Goal: Transaction & Acquisition: Purchase product/service

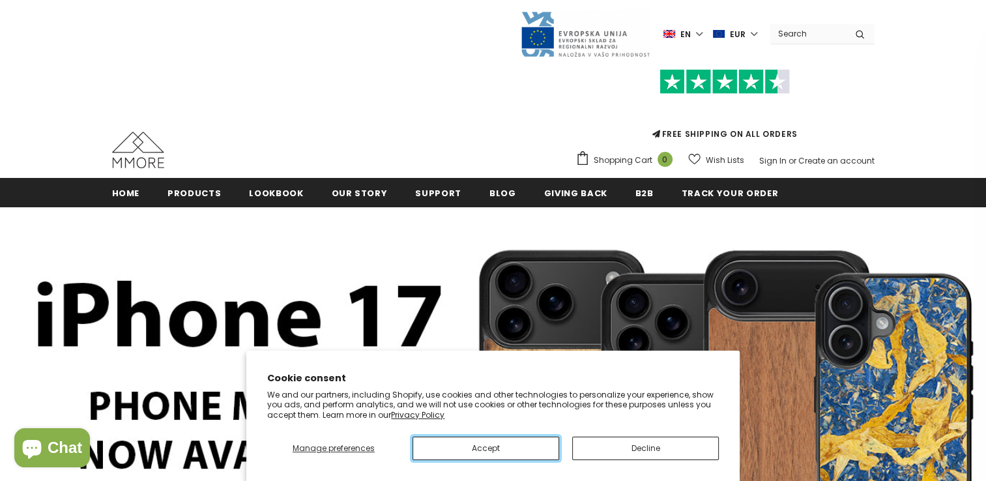
click at [518, 447] on button "Accept" at bounding box center [486, 448] width 147 height 23
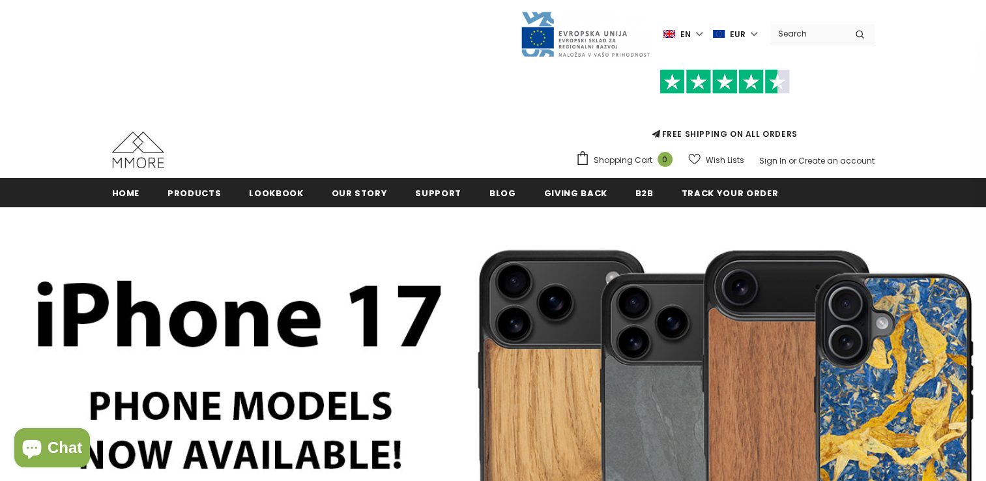
click at [703, 35] on label "en" at bounding box center [685, 34] width 42 height 20
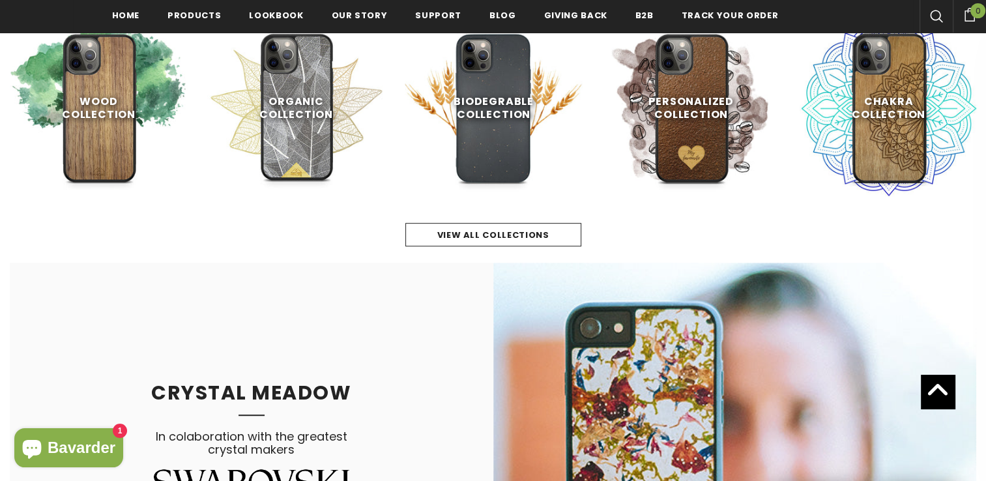
scroll to position [720, 0]
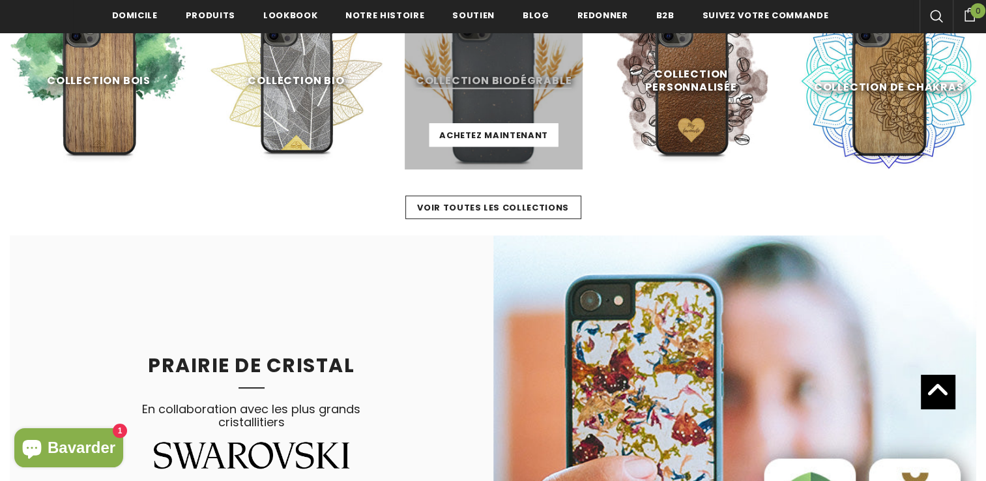
click at [533, 74] on link at bounding box center [494, 81] width 178 height 178
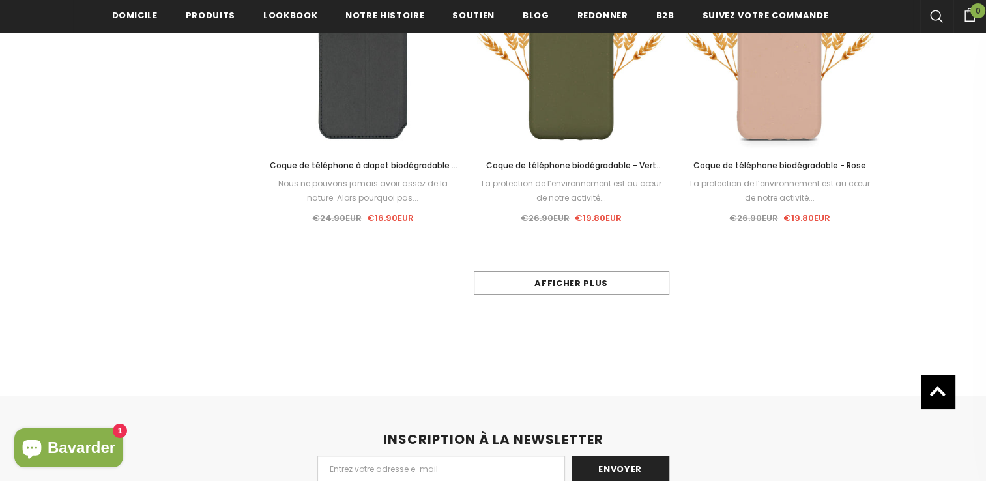
scroll to position [1306, 0]
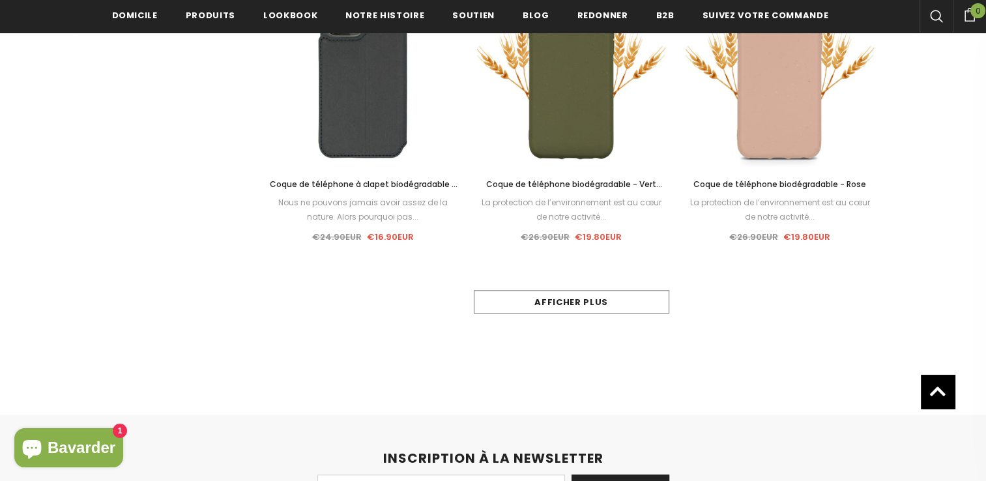
click at [614, 303] on link "Afficher plus" at bounding box center [572, 301] width 196 height 23
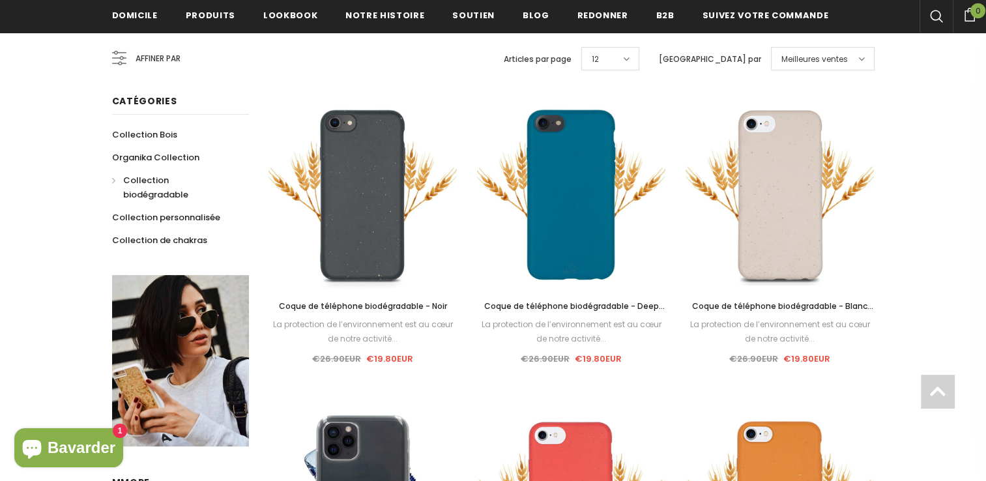
scroll to position [332, 0]
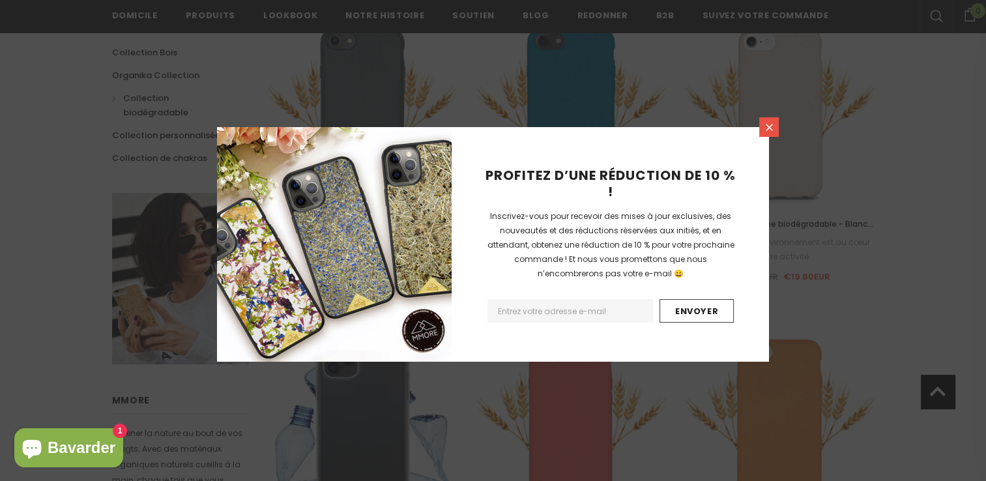
click at [765, 126] on icon at bounding box center [769, 127] width 11 height 11
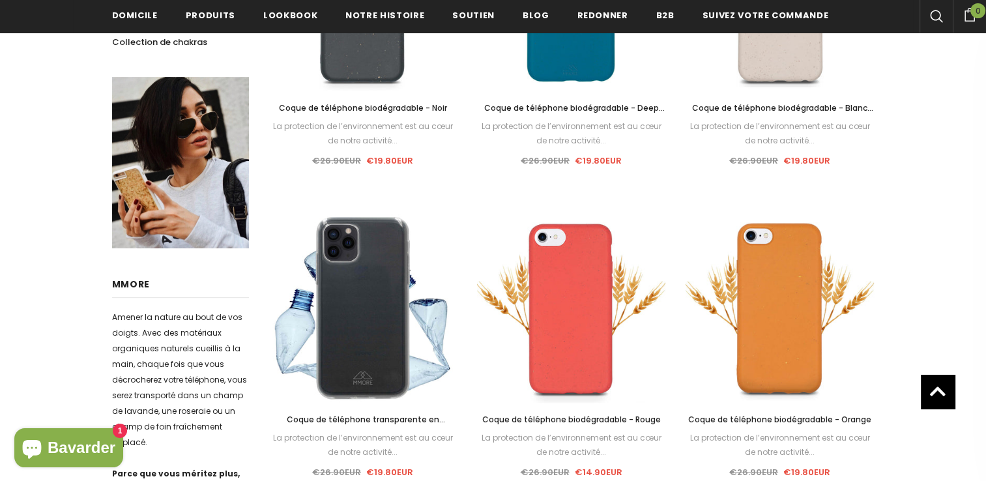
scroll to position [264, 0]
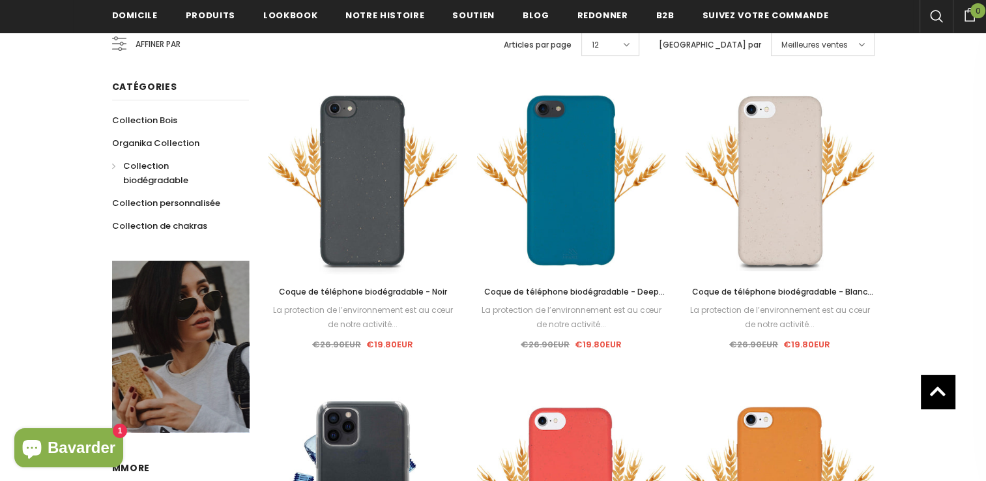
click at [148, 314] on link at bounding box center [180, 346] width 137 height 171
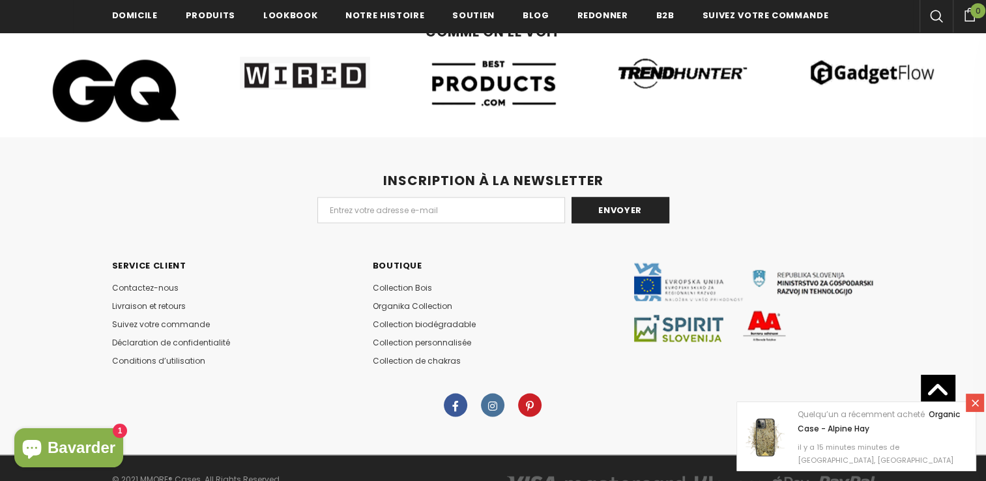
scroll to position [7170, 0]
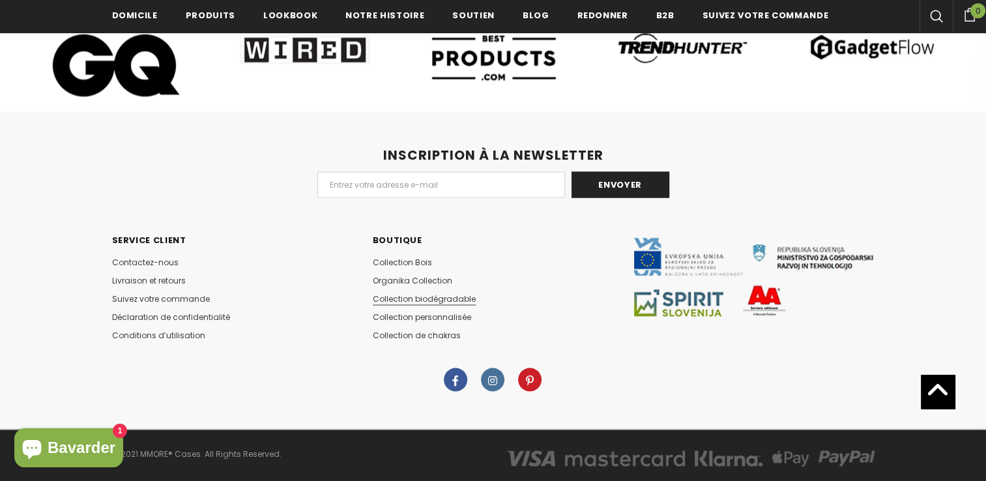
click at [456, 293] on span "Collection biodégradable" at bounding box center [424, 298] width 103 height 11
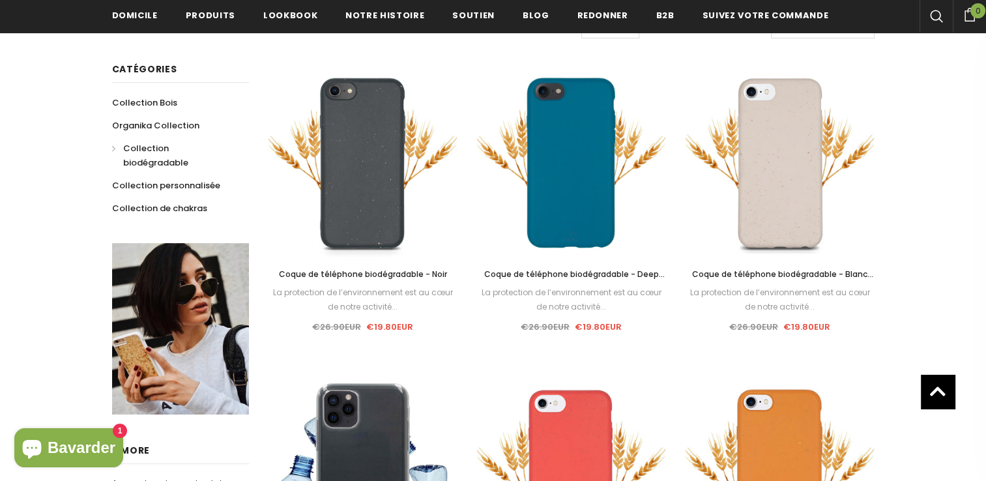
scroll to position [261, 0]
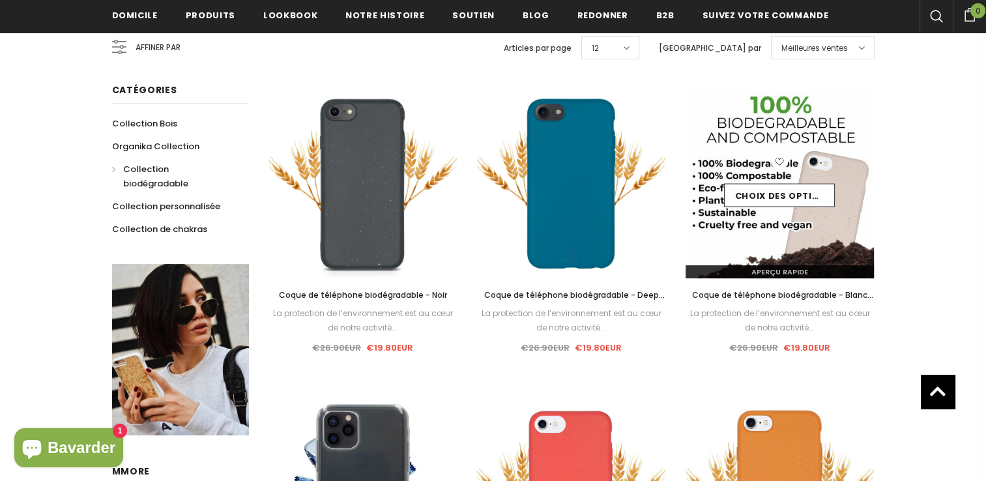
click at [765, 218] on img at bounding box center [780, 183] width 189 height 189
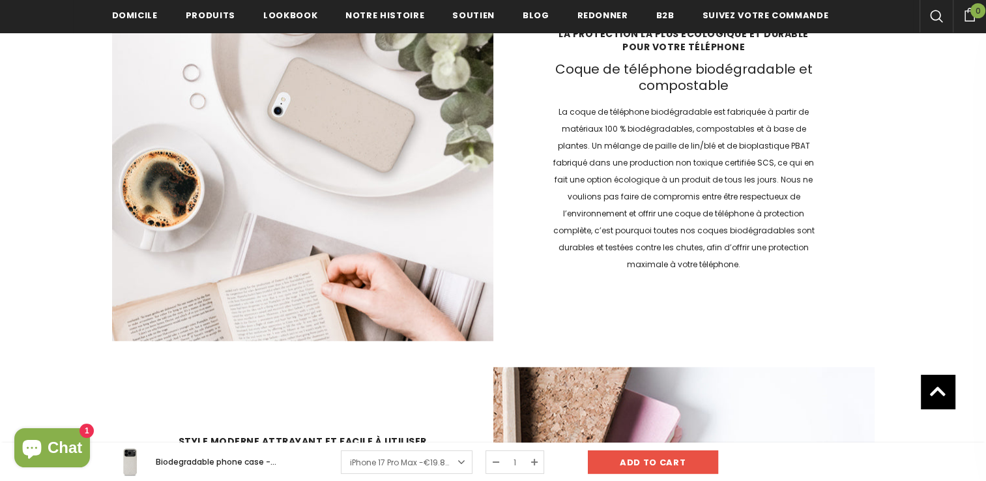
scroll to position [1856, 0]
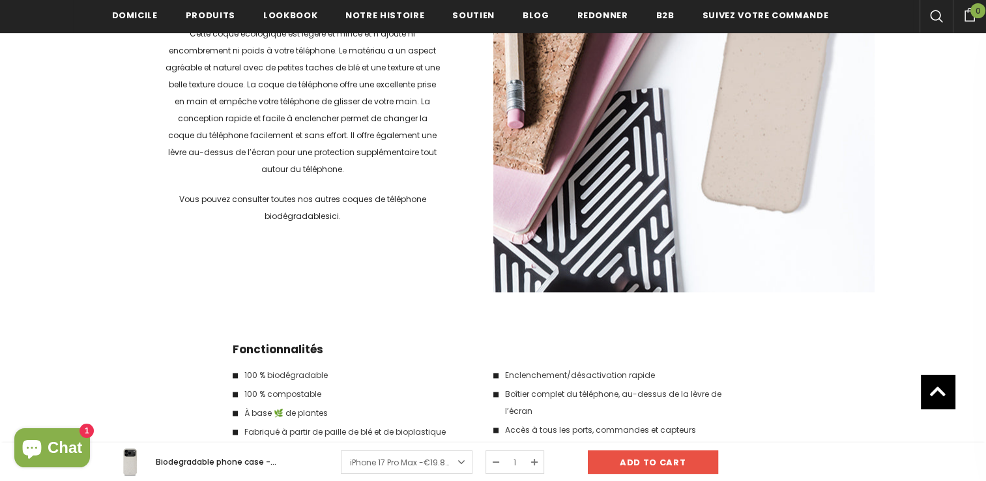
click at [334, 216] on link "ici" at bounding box center [334, 216] width 9 height 11
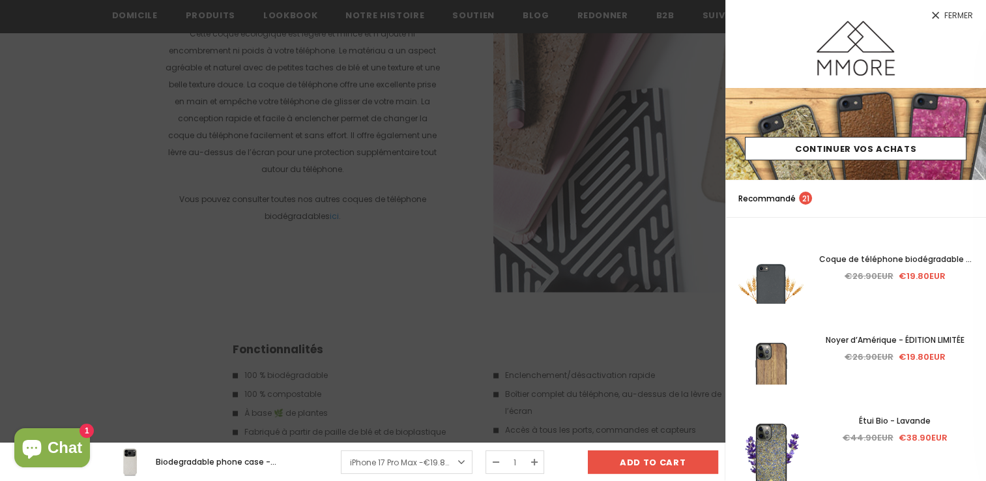
click at [371, 95] on div at bounding box center [493, 240] width 986 height 481
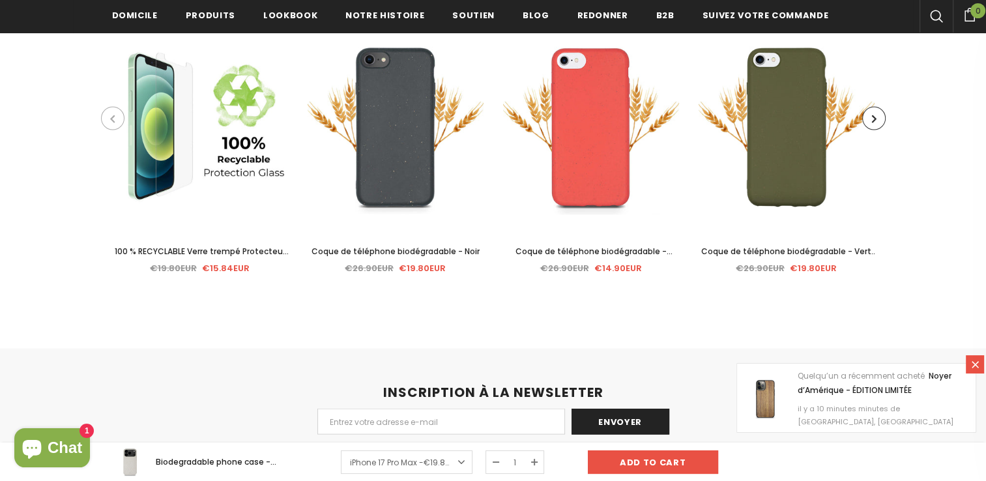
scroll to position [2703, 0]
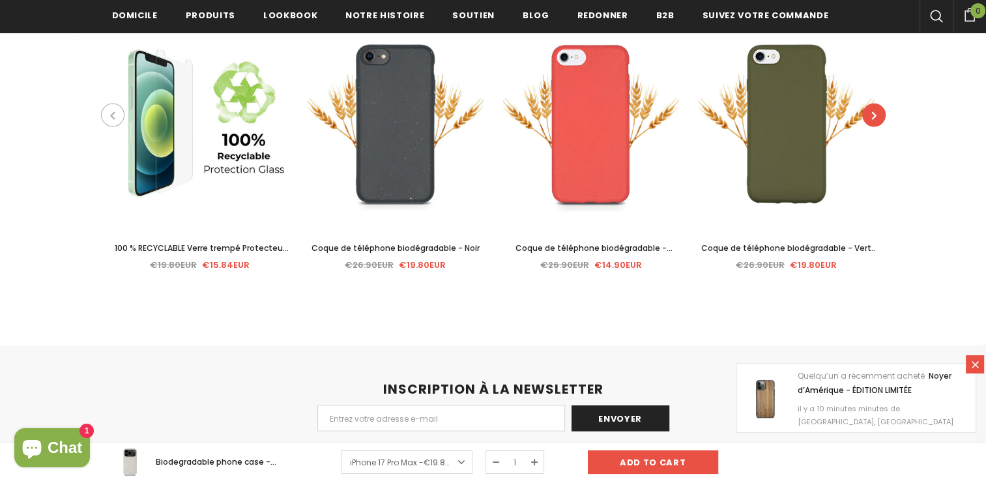
click at [876, 111] on icon "button" at bounding box center [874, 115] width 5 height 13
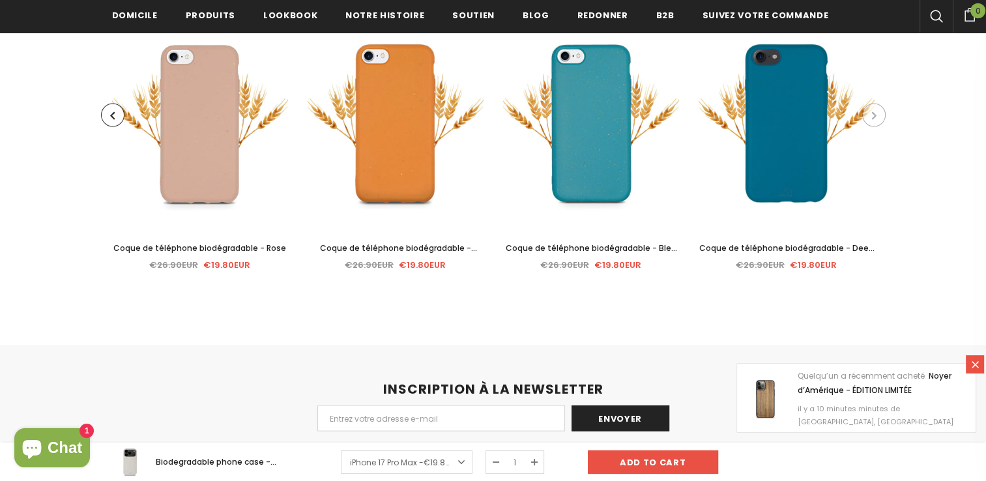
click at [876, 111] on icon "button" at bounding box center [874, 115] width 5 height 13
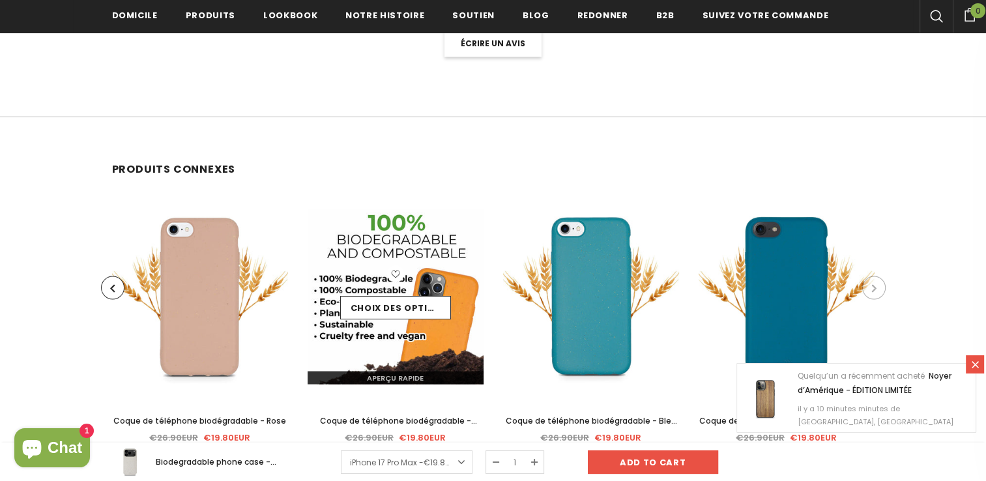
scroll to position [2377, 0]
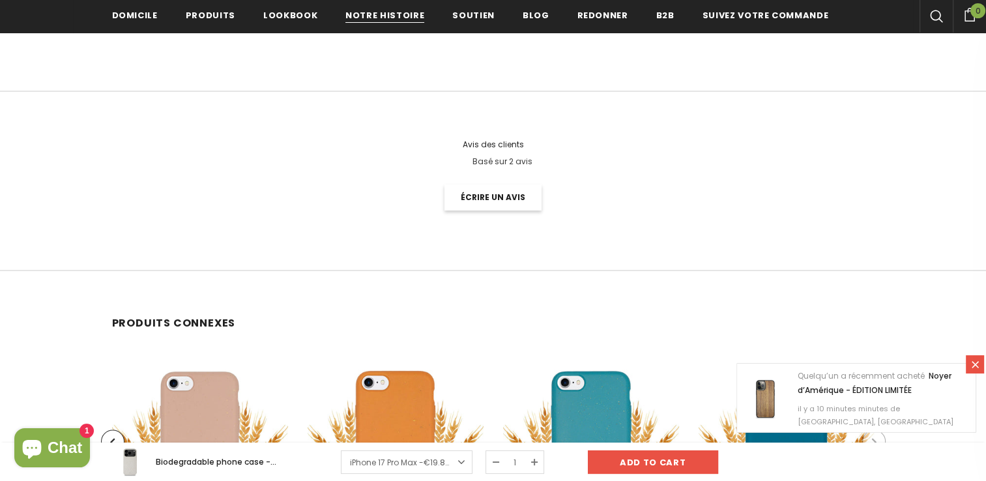
click at [404, 17] on span "Notre histoire" at bounding box center [384, 15] width 79 height 12
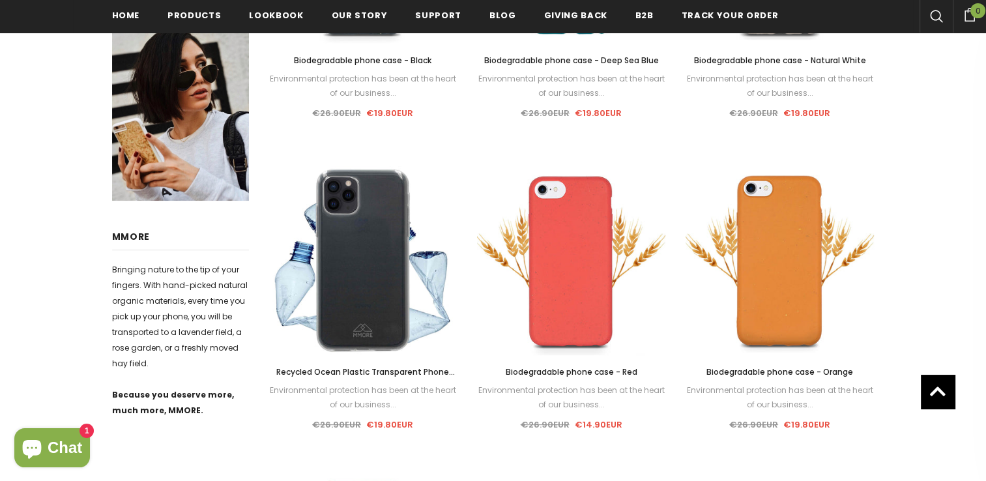
scroll to position [521, 0]
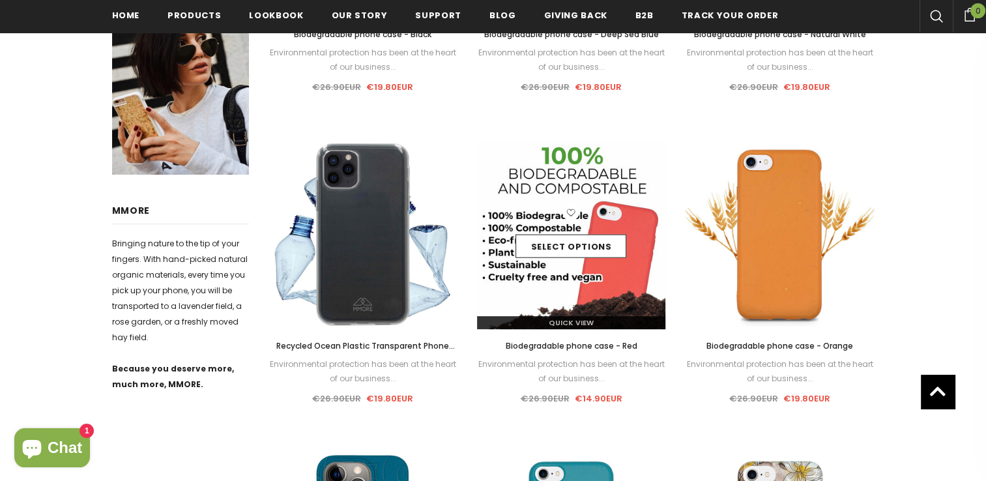
click at [631, 254] on div "Select options" at bounding box center [571, 235] width 189 height 62
click at [552, 267] on img at bounding box center [571, 234] width 189 height 189
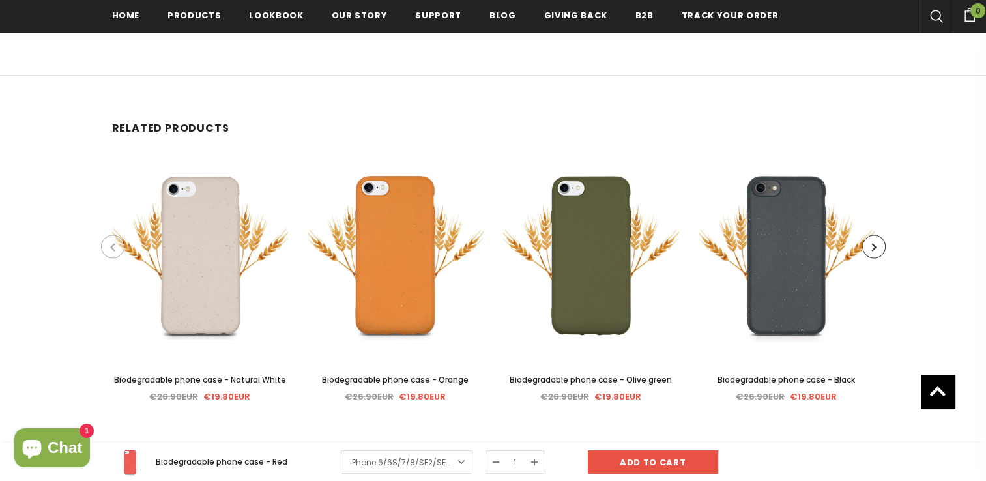
scroll to position [2610, 0]
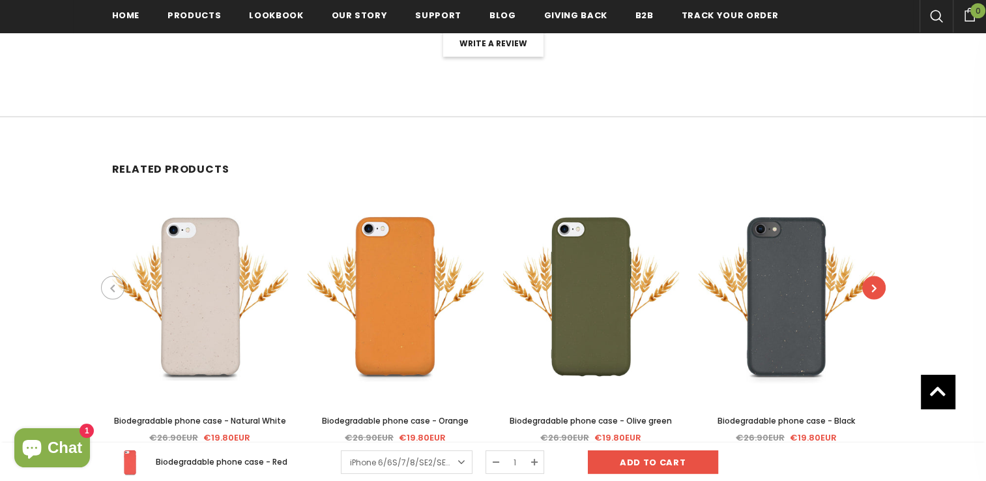
click at [881, 278] on button "button" at bounding box center [873, 287] width 23 height 23
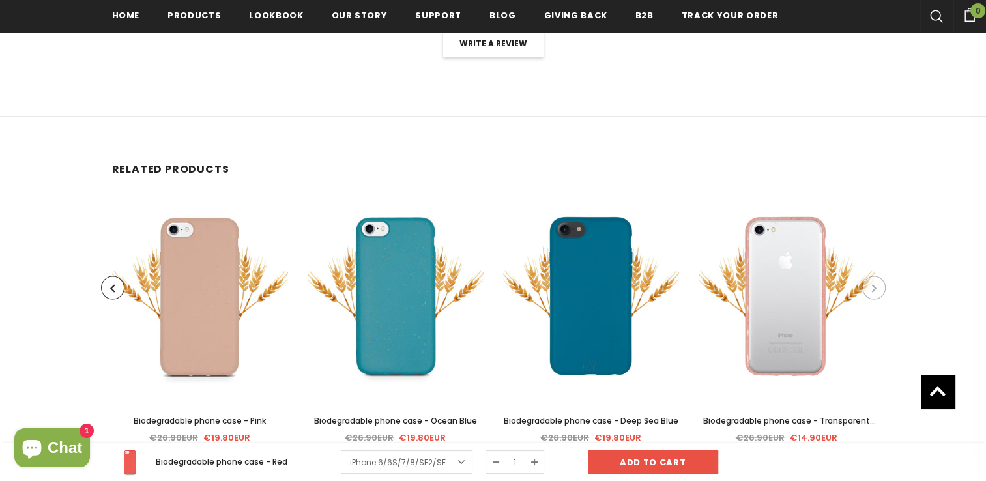
click at [881, 278] on button "button" at bounding box center [873, 287] width 23 height 23
click at [873, 282] on icon "button" at bounding box center [874, 288] width 5 height 13
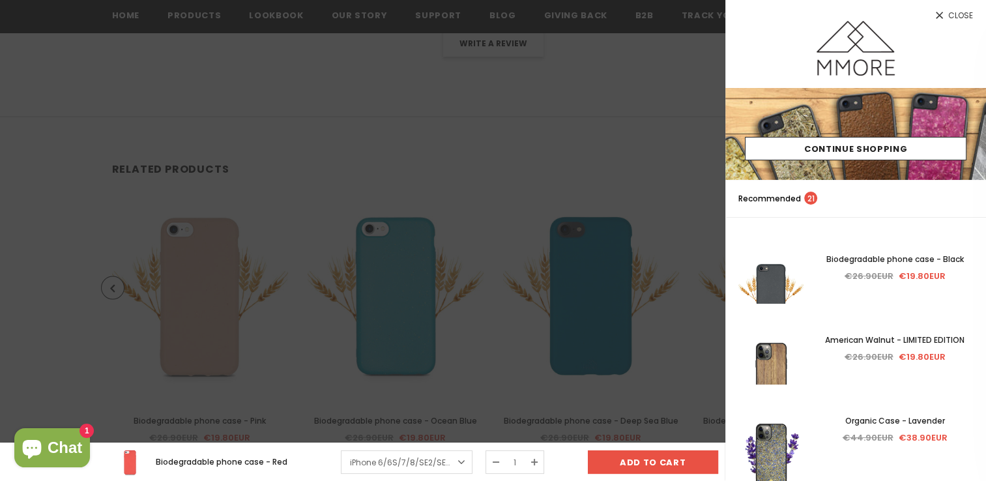
click at [551, 168] on div at bounding box center [493, 240] width 986 height 481
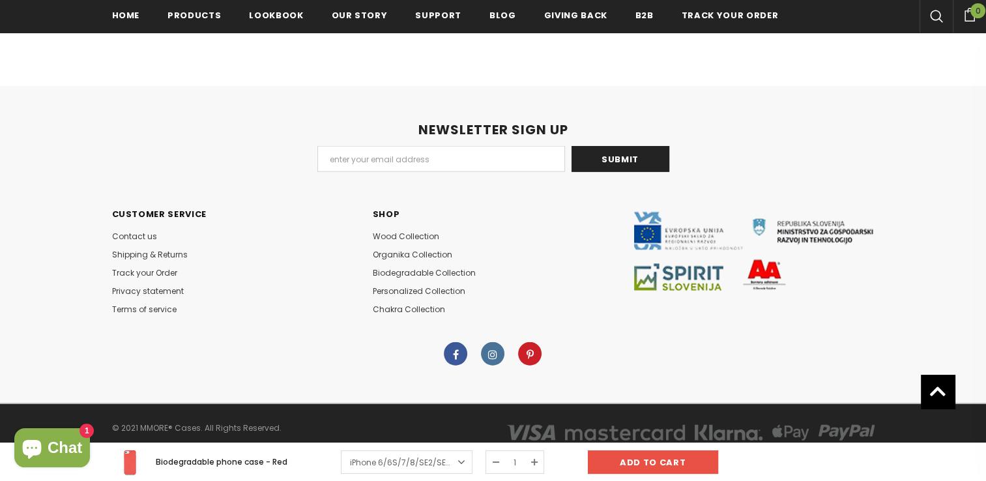
scroll to position [3043, 0]
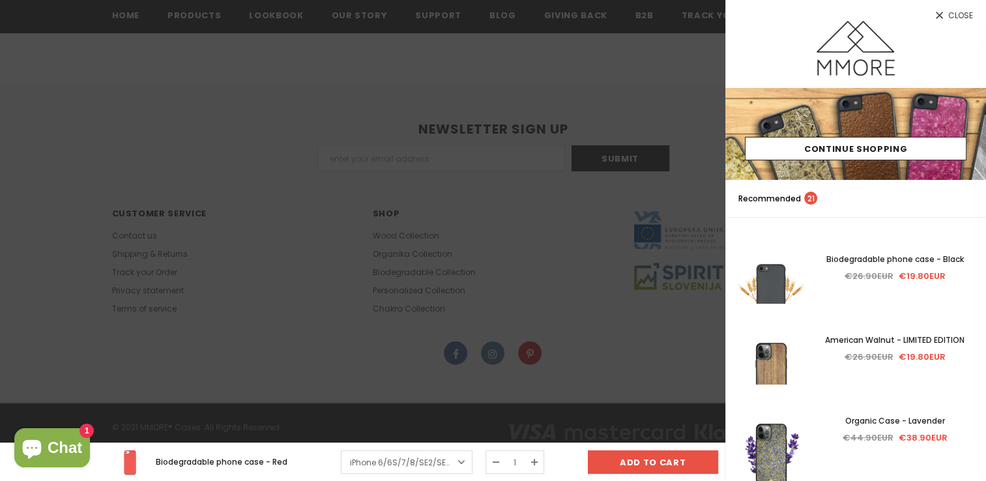
click at [501, 229] on div at bounding box center [493, 240] width 986 height 481
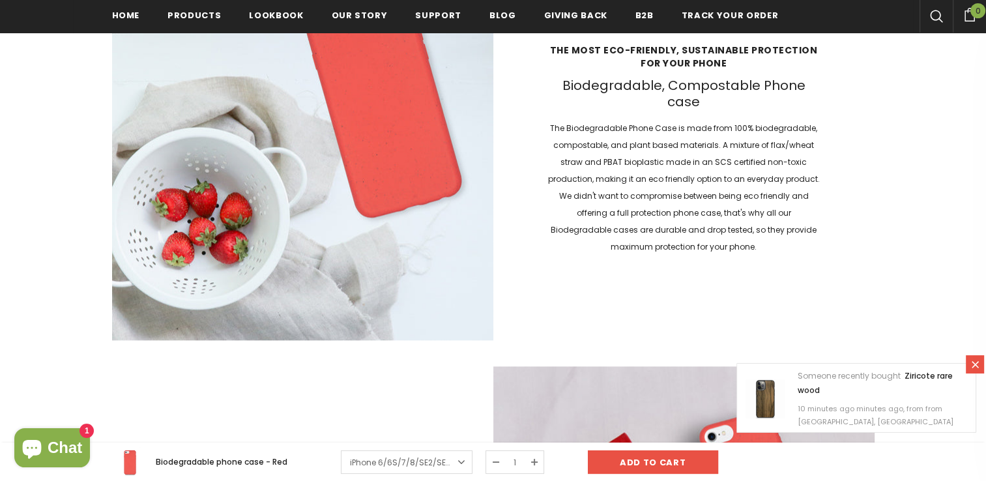
scroll to position [1283, 0]
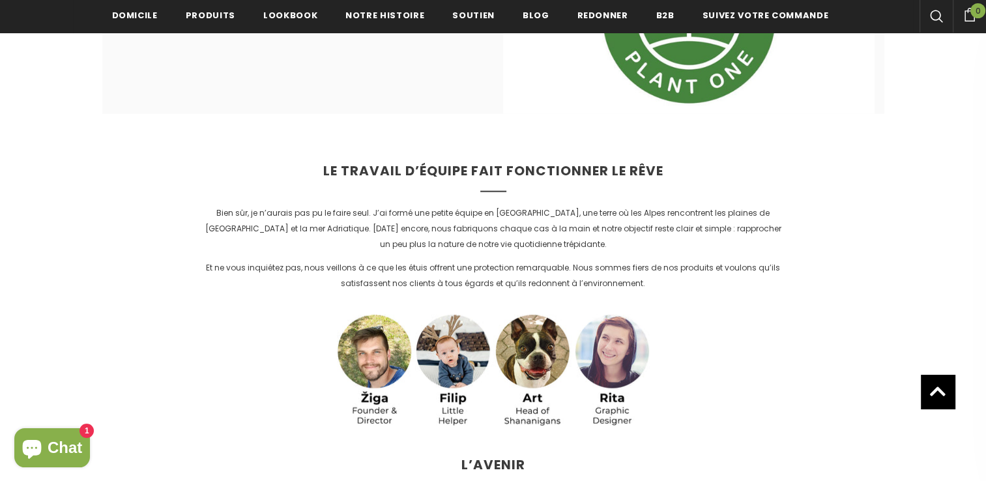
scroll to position [3067, 0]
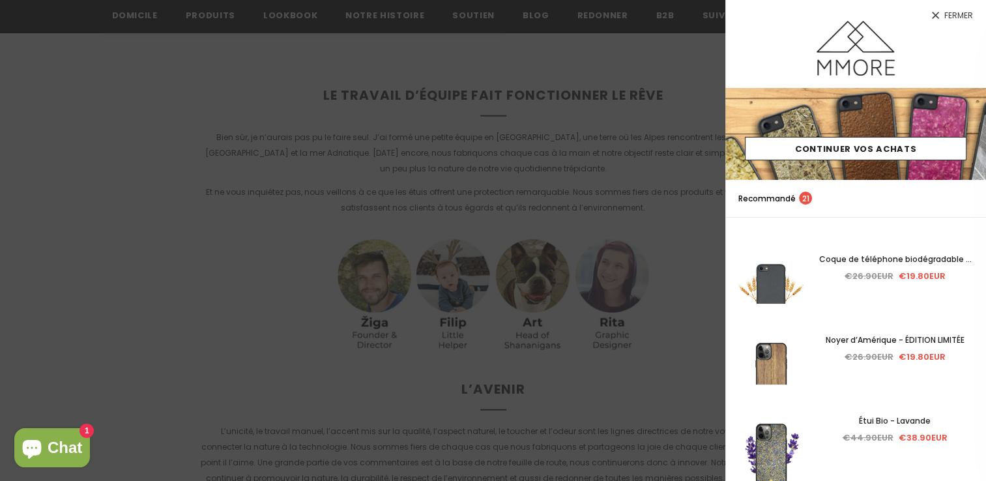
click at [952, 19] on span "Fermer" at bounding box center [958, 16] width 29 height 8
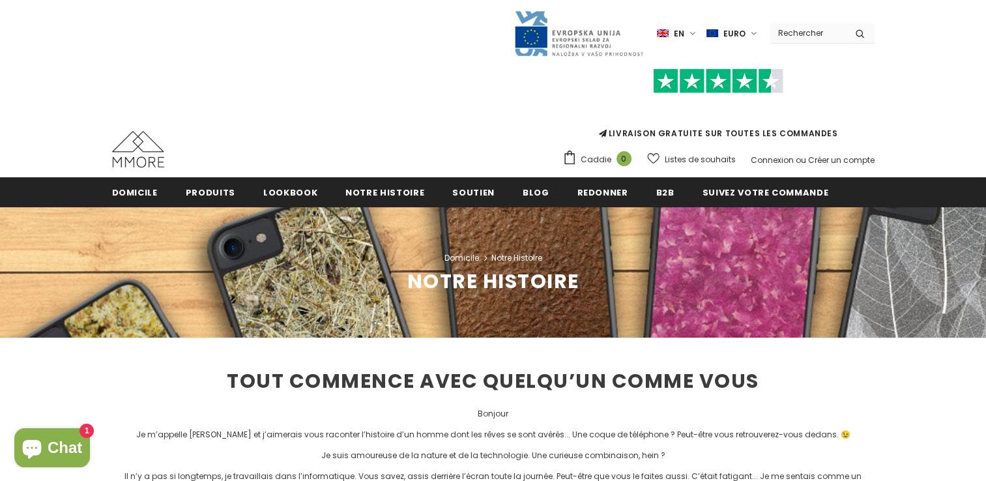
scroll to position [0, 0]
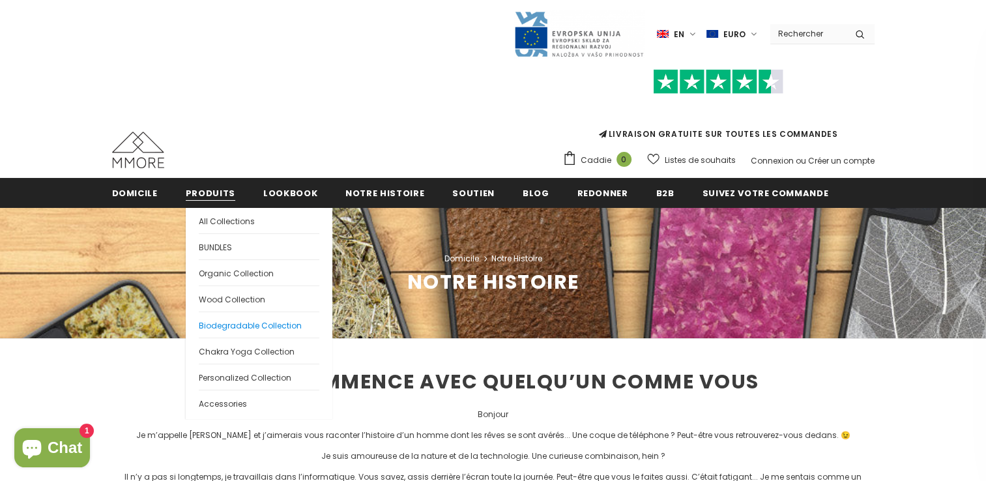
click at [248, 325] on span "Biodegradable Collection" at bounding box center [250, 325] width 103 height 11
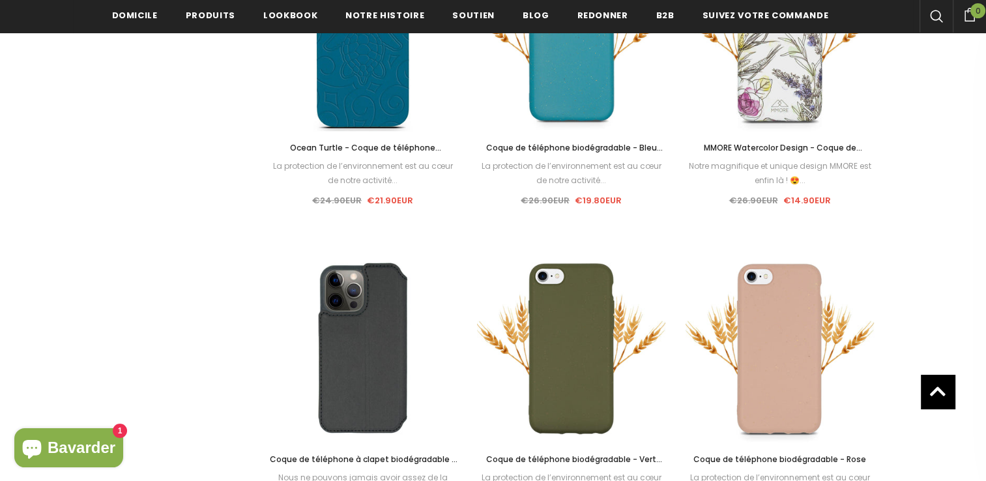
scroll to position [1111, 0]
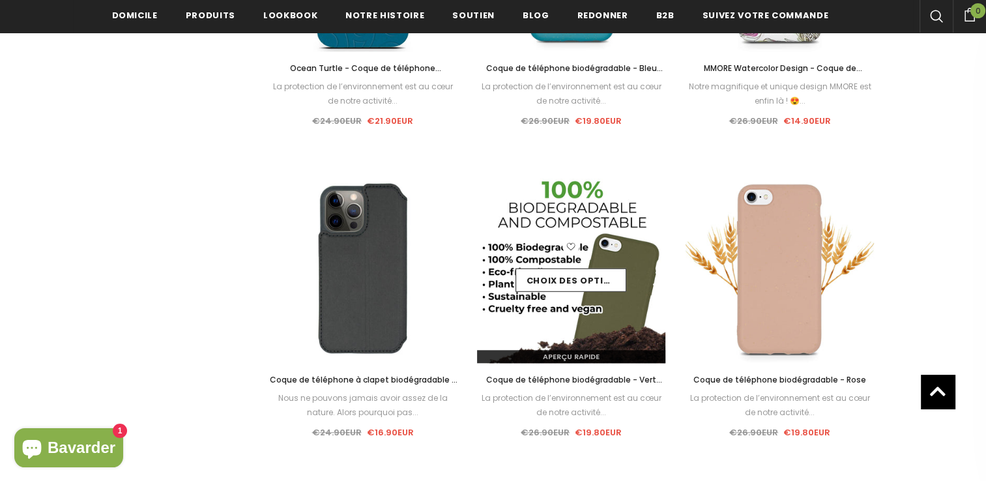
click at [600, 309] on img at bounding box center [571, 268] width 189 height 189
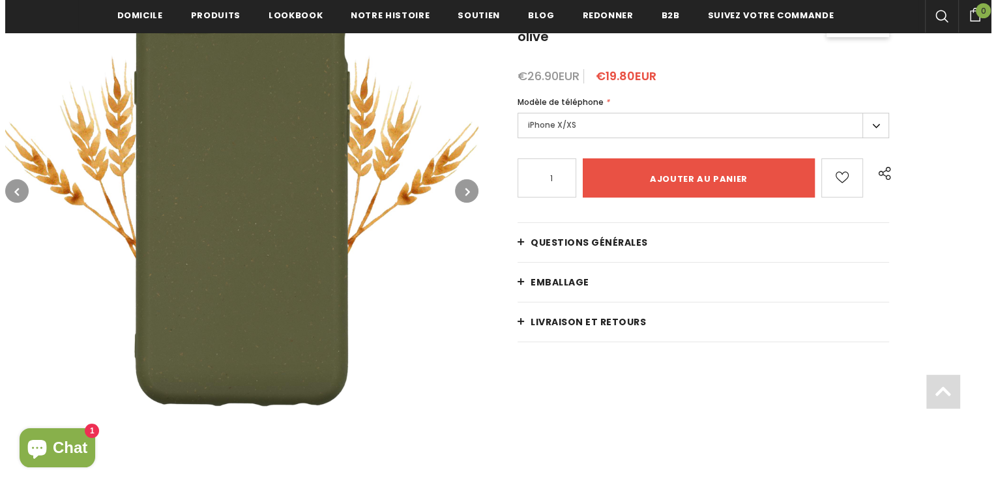
scroll to position [263, 0]
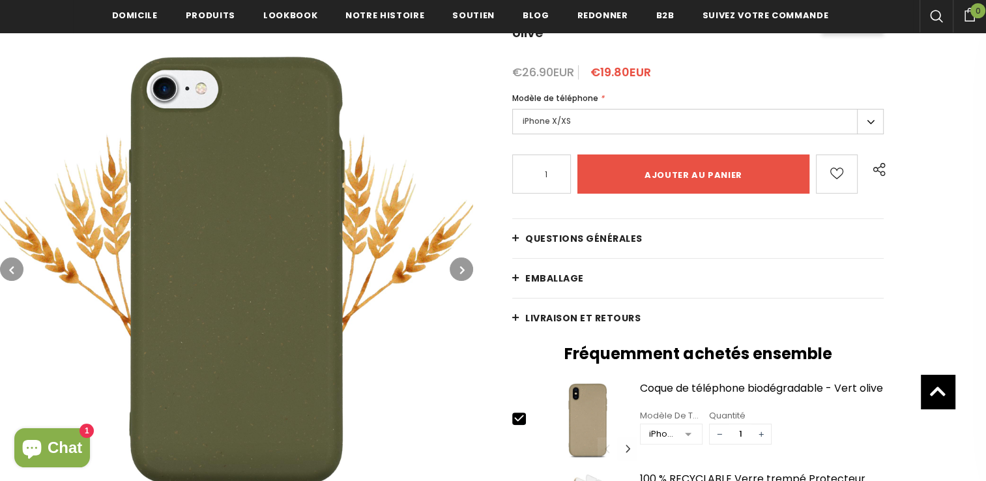
click at [260, 334] on img at bounding box center [236, 269] width 473 height 473
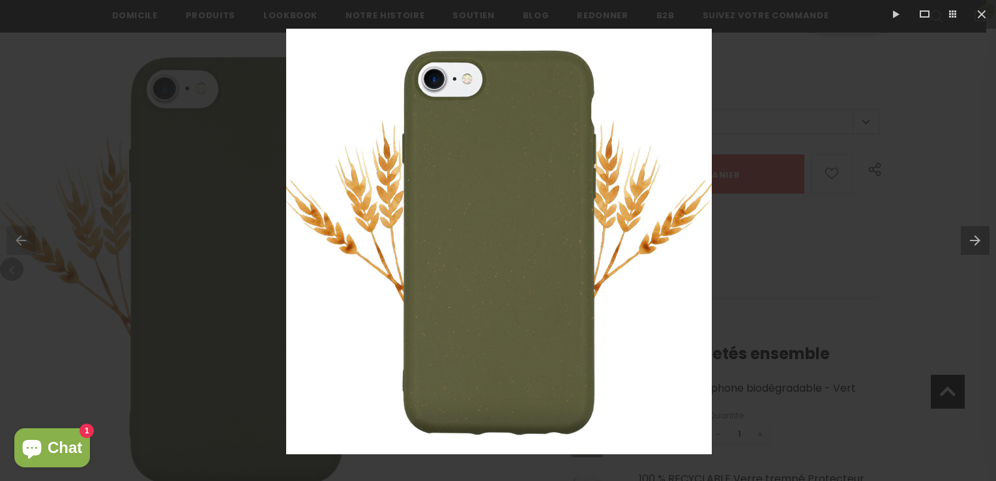
click at [542, 291] on img at bounding box center [499, 242] width 426 height 426
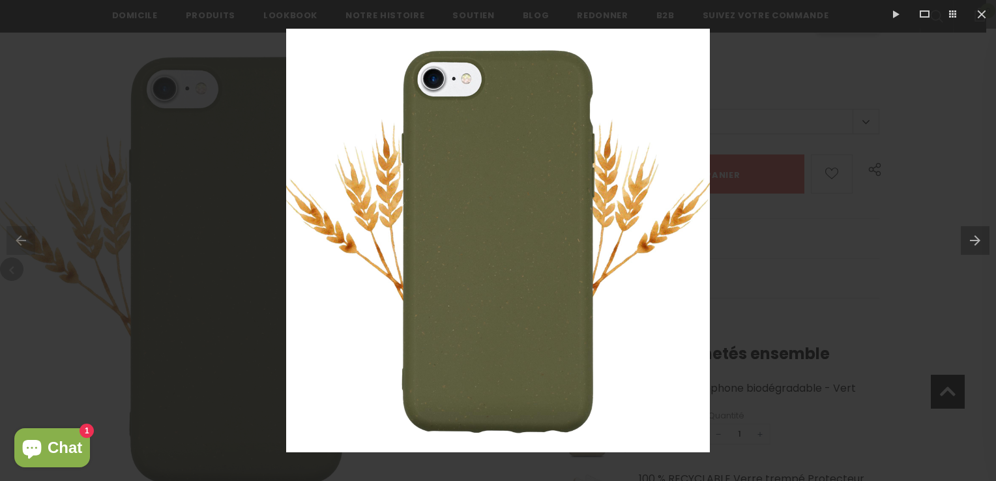
click at [540, 292] on img at bounding box center [498, 241] width 424 height 424
click at [527, 293] on img at bounding box center [498, 241] width 424 height 424
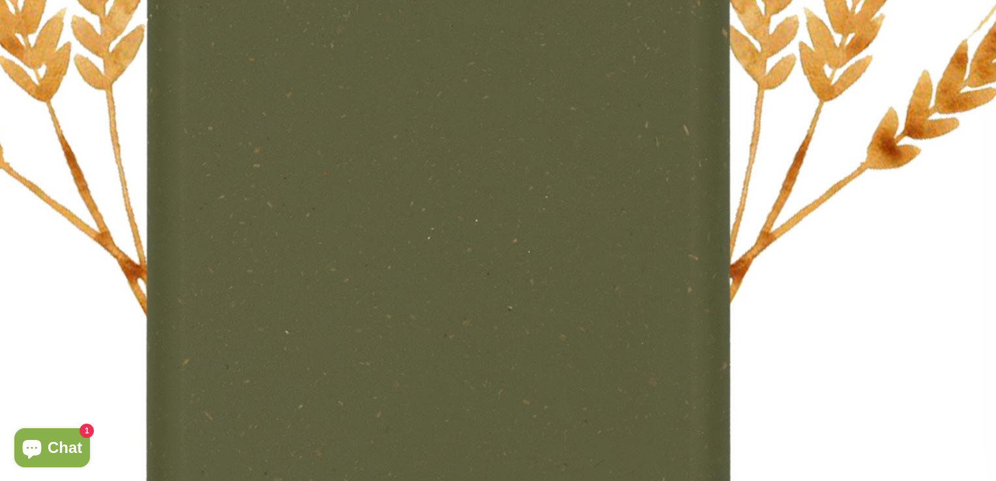
click at [527, 293] on img at bounding box center [439, 131] width 1304 height 1304
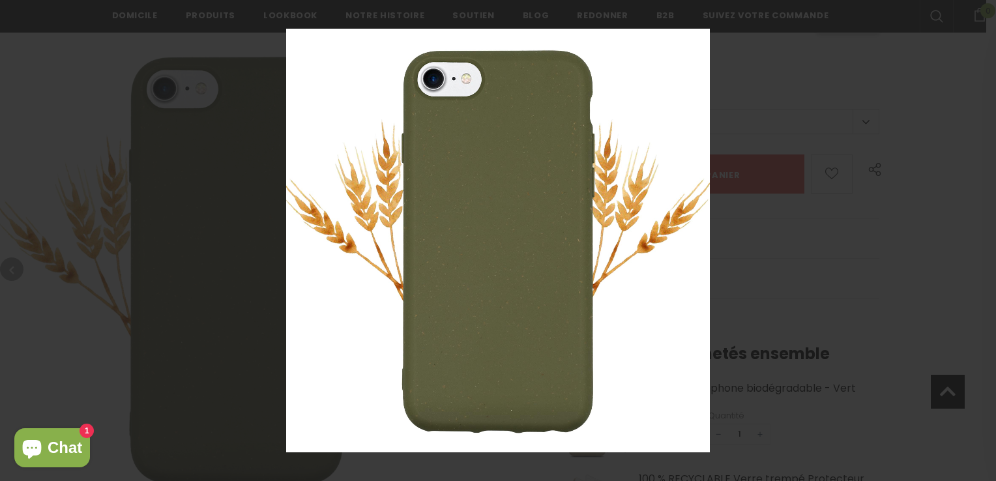
click at [527, 293] on img at bounding box center [498, 241] width 424 height 424
click at [984, 239] on button at bounding box center [978, 240] width 35 height 65
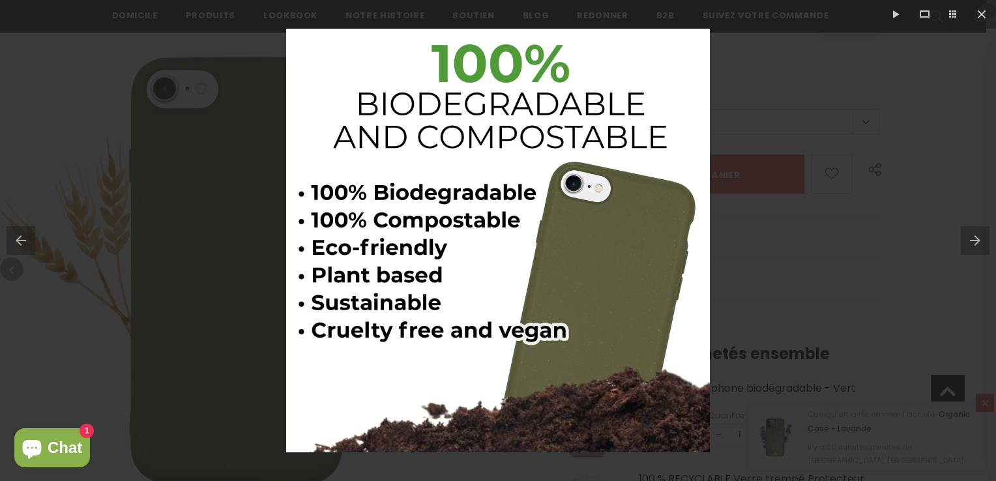
click at [984, 239] on button at bounding box center [978, 240] width 35 height 65
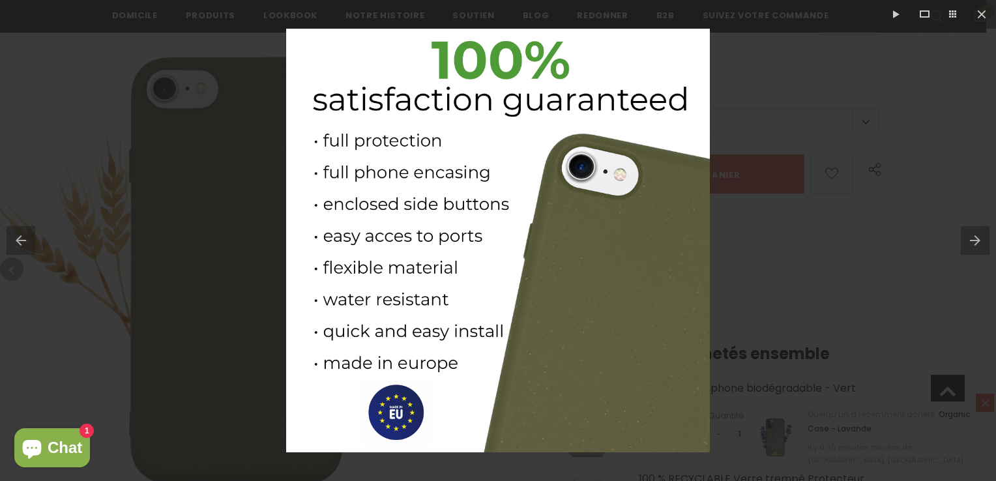
click at [984, 239] on button at bounding box center [978, 240] width 35 height 65
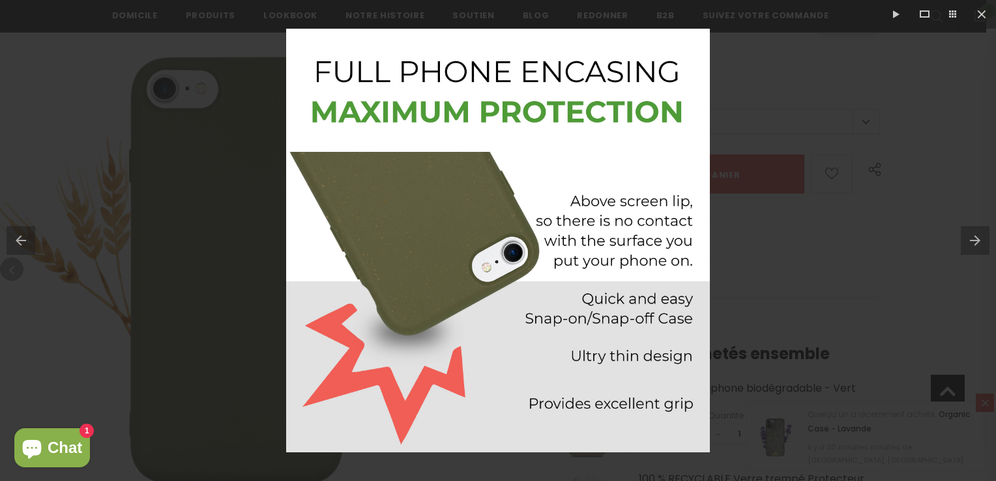
click at [984, 239] on button at bounding box center [978, 240] width 35 height 65
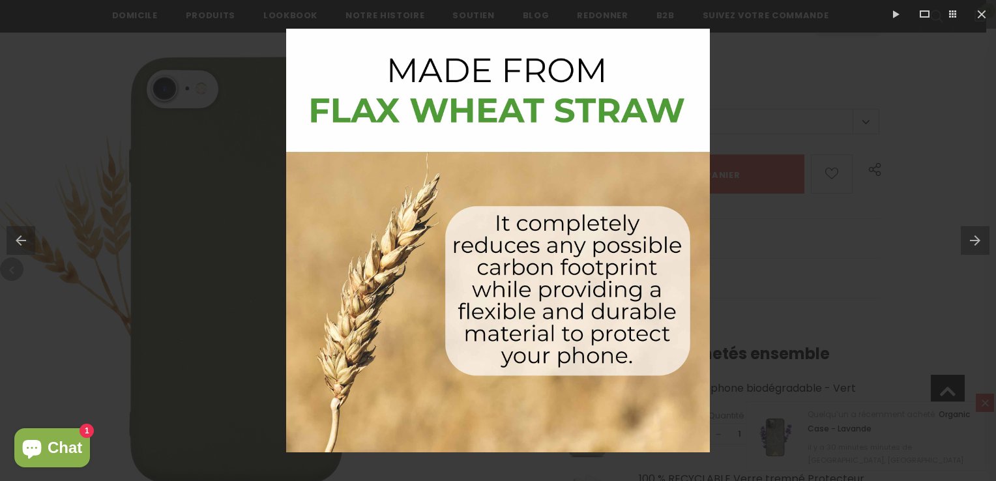
click at [984, 239] on button at bounding box center [978, 240] width 35 height 65
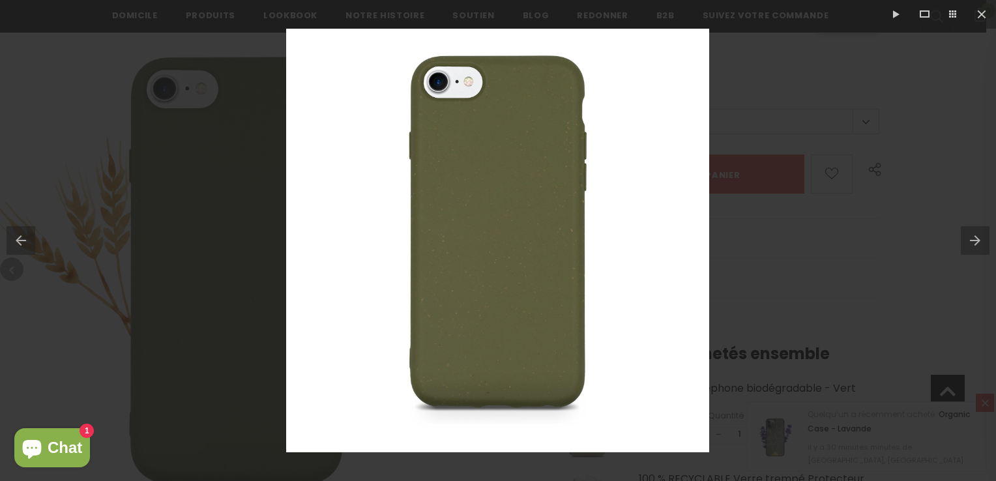
click at [984, 239] on button at bounding box center [978, 240] width 35 height 65
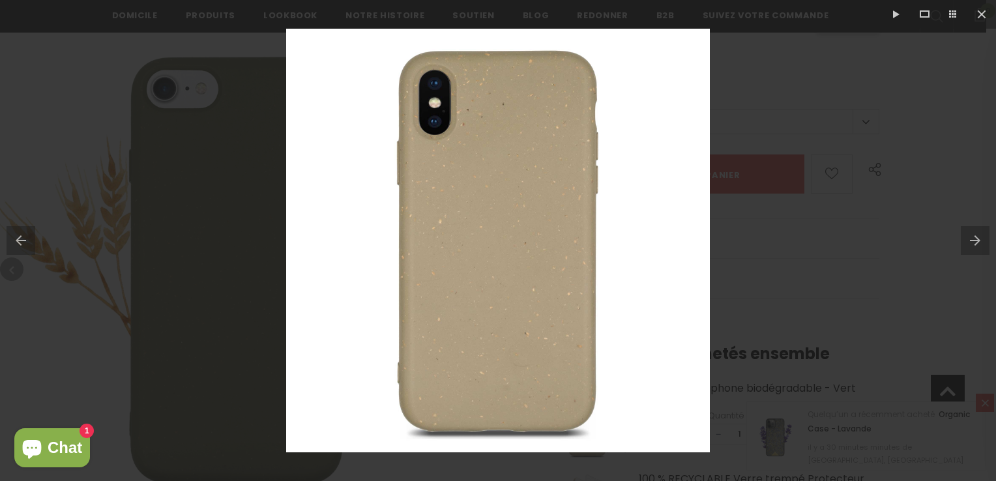
click at [984, 239] on button at bounding box center [978, 240] width 35 height 65
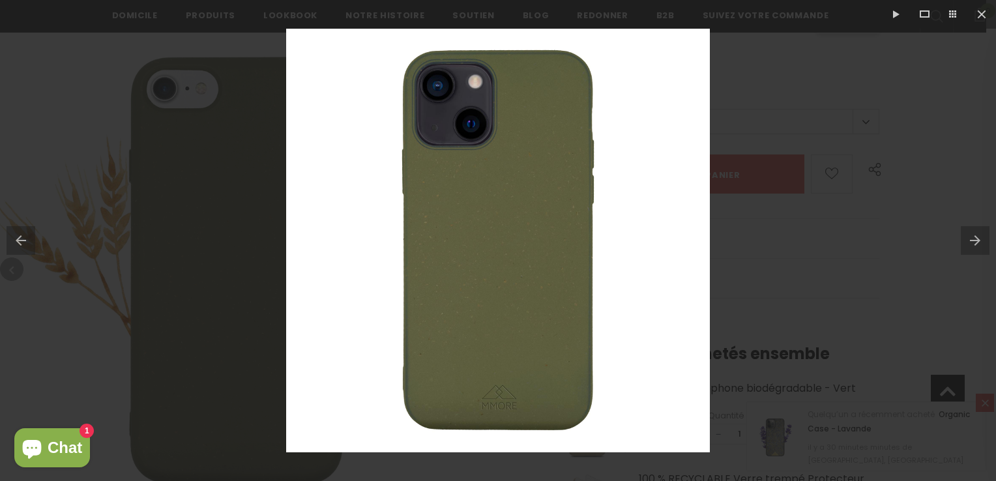
click at [15, 249] on button at bounding box center [17, 240] width 35 height 65
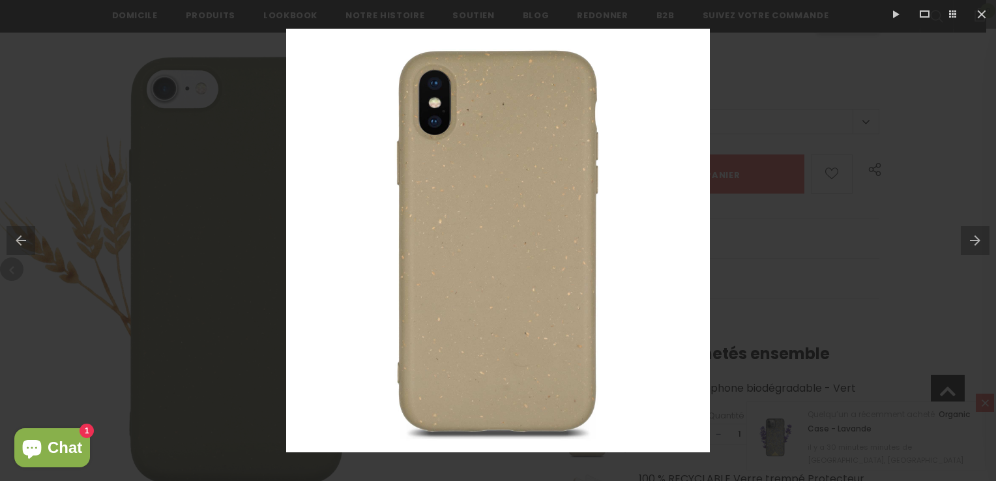
click at [508, 288] on img at bounding box center [498, 241] width 424 height 424
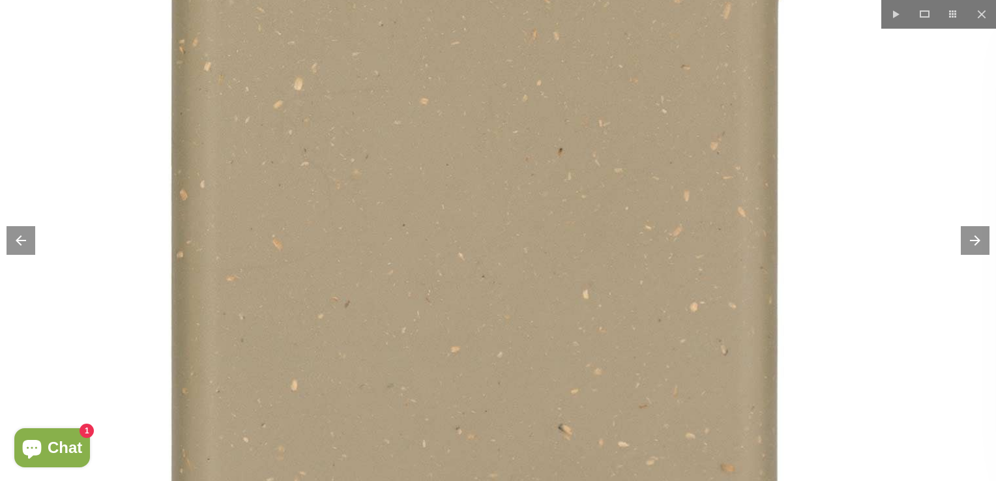
click at [508, 288] on img at bounding box center [477, 143] width 1304 height 1304
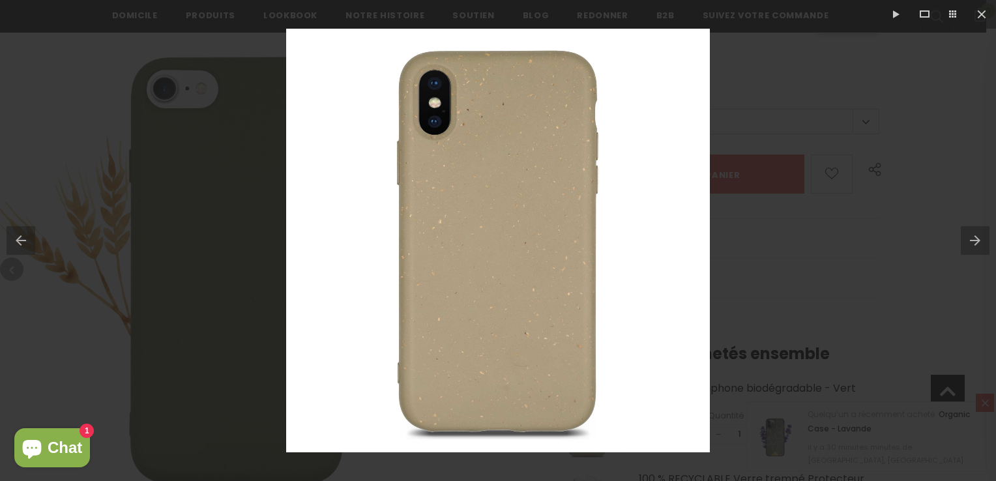
click at [508, 288] on img at bounding box center [498, 241] width 424 height 424
